Goal: Task Accomplishment & Management: Manage account settings

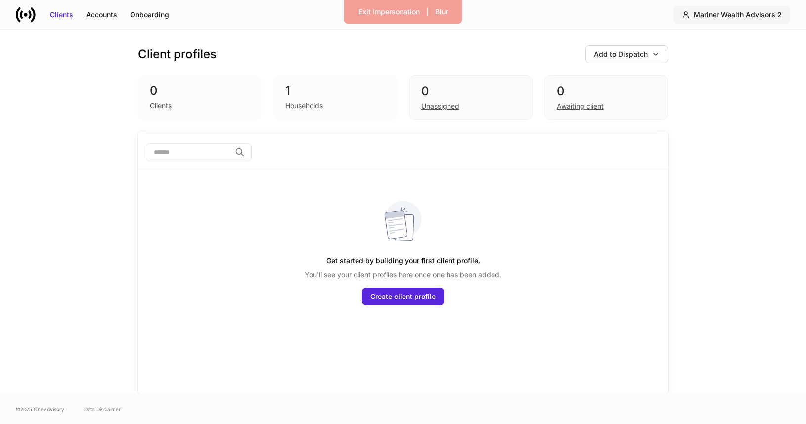
click at [723, 12] on div "Mariner Wealth Advisors 2" at bounding box center [738, 15] width 88 height 10
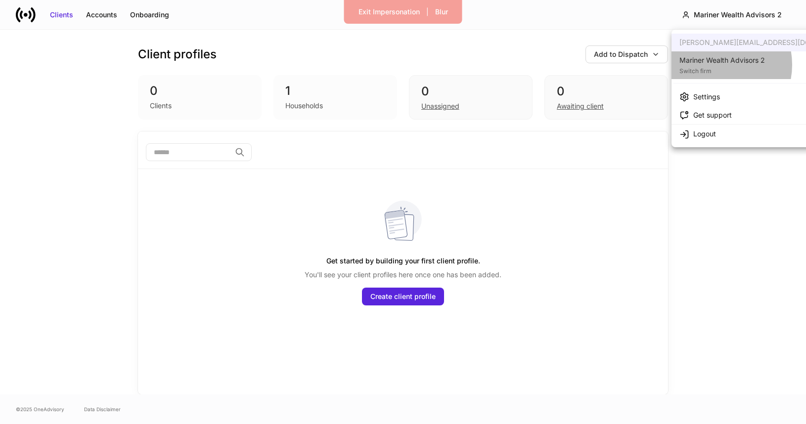
click at [714, 65] on div "Mariner Wealth Advisors 2" at bounding box center [722, 60] width 86 height 10
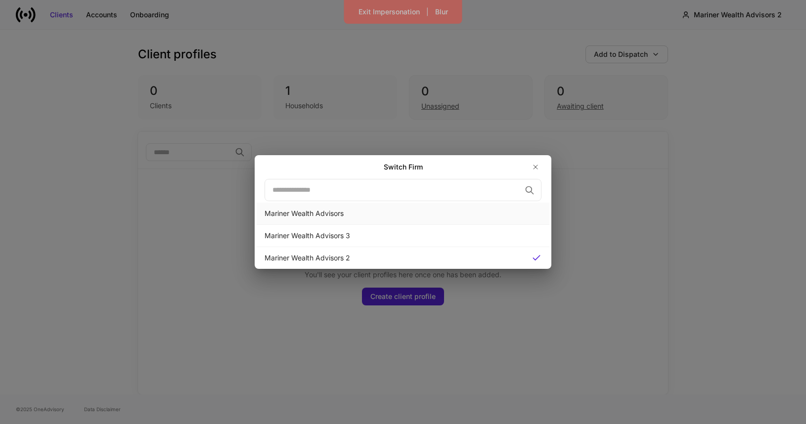
click at [451, 208] on div "Mariner Wealth Advisors" at bounding box center [403, 214] width 293 height 22
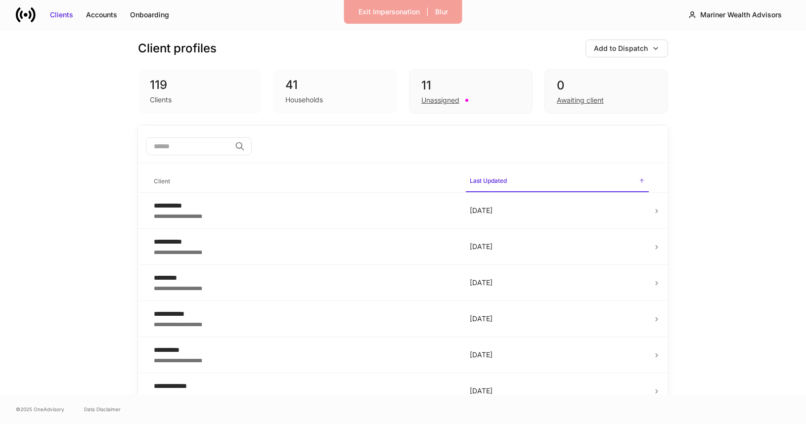
scroll to position [3, 0]
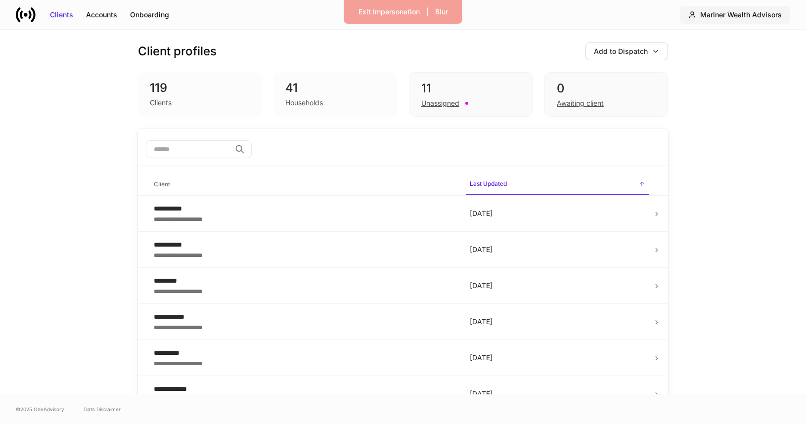
click at [720, 12] on div "Mariner Wealth Advisors" at bounding box center [741, 15] width 82 height 10
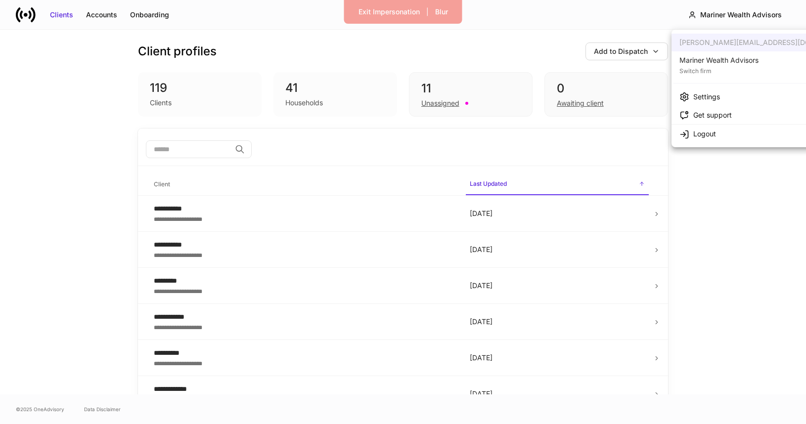
click at [704, 195] on div at bounding box center [403, 212] width 806 height 424
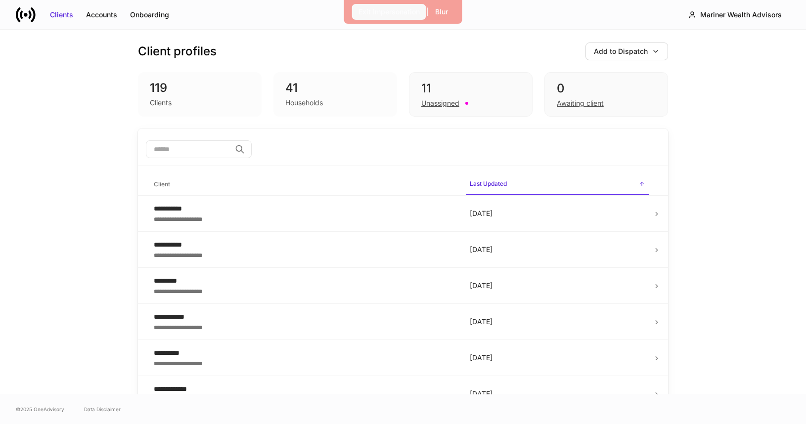
click at [370, 11] on div "Exit Impersonation" at bounding box center [389, 12] width 61 height 10
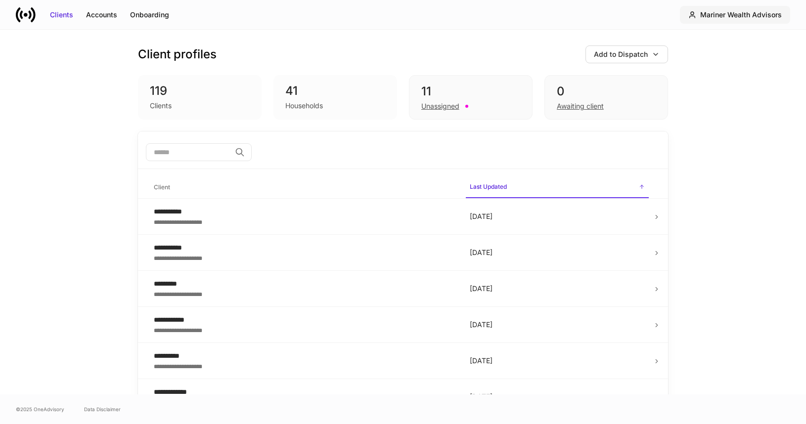
click at [739, 19] on div "Mariner Wealth Advisors" at bounding box center [741, 15] width 82 height 10
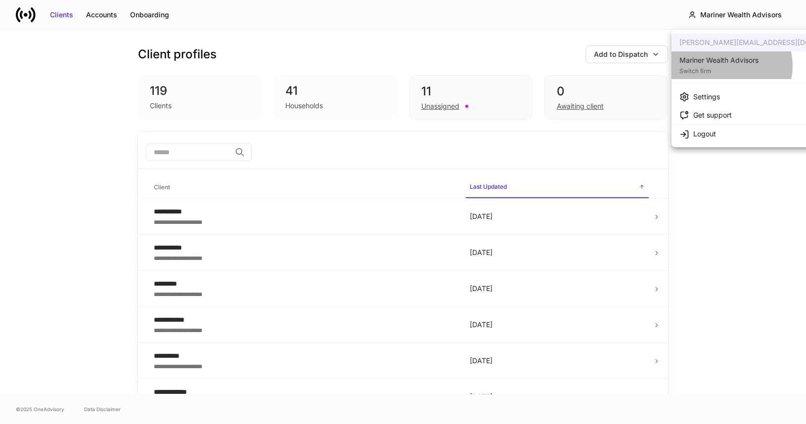
click at [728, 66] on div "Switch firm" at bounding box center [718, 70] width 79 height 10
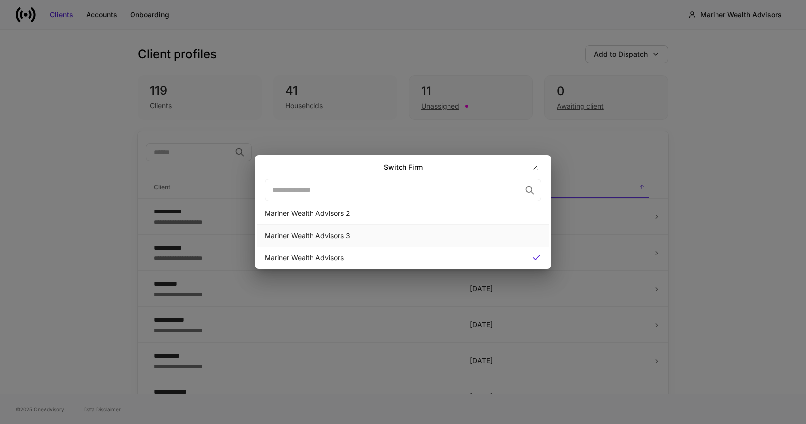
click at [412, 235] on div "Mariner Wealth Advisors 3" at bounding box center [403, 236] width 277 height 10
